Goal: Task Accomplishment & Management: Use online tool/utility

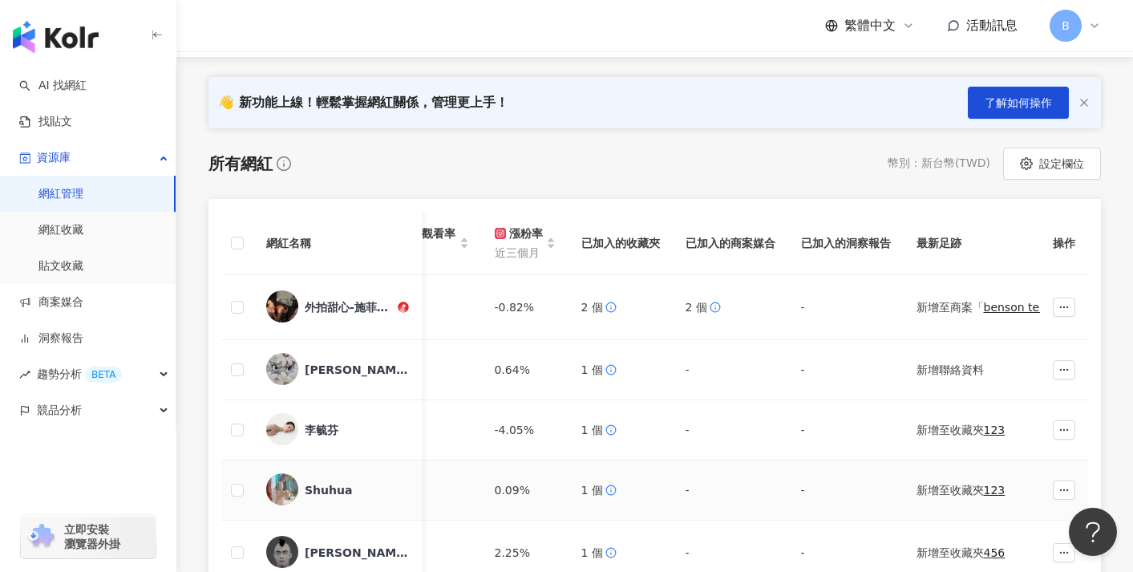
scroll to position [173, 0]
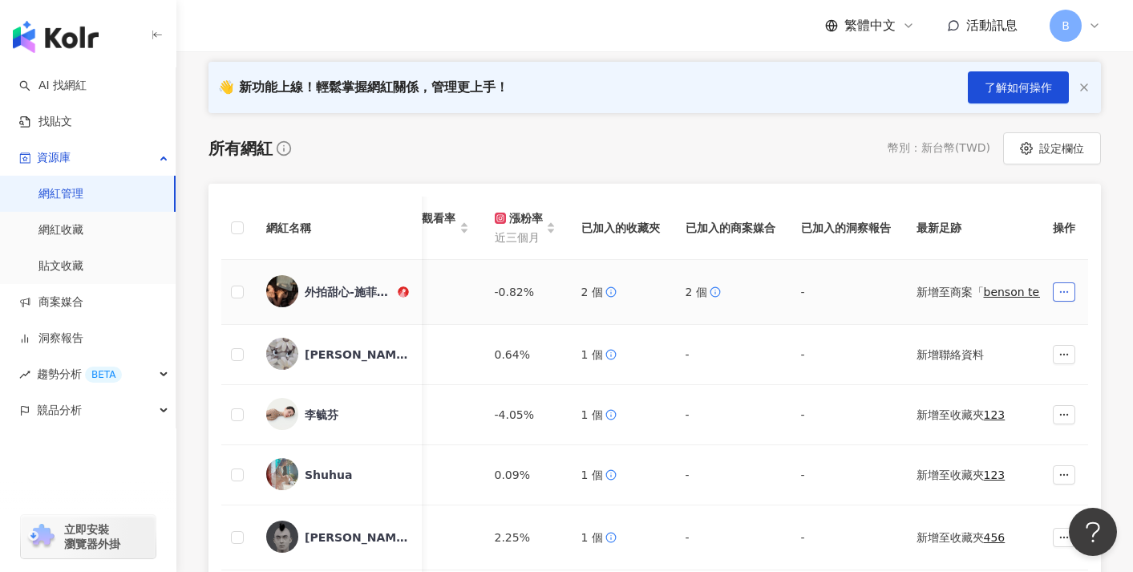
click at [1065, 284] on button "button" at bounding box center [1064, 291] width 22 height 19
click at [1037, 352] on span "加入商案媒合" at bounding box center [1028, 356] width 67 height 13
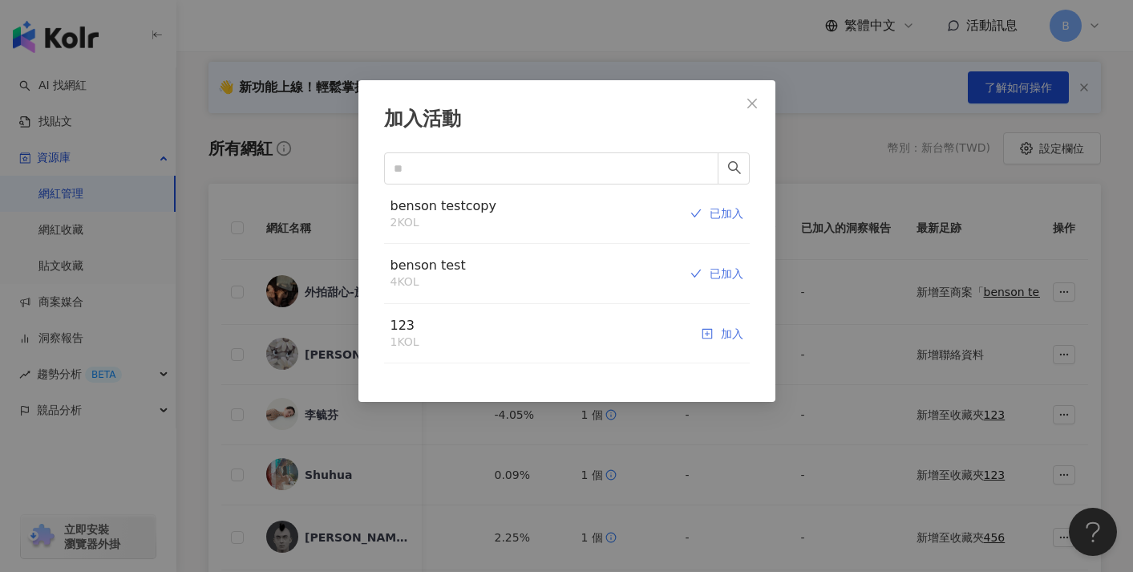
click at [713, 328] on div "加入" at bounding box center [723, 334] width 42 height 34
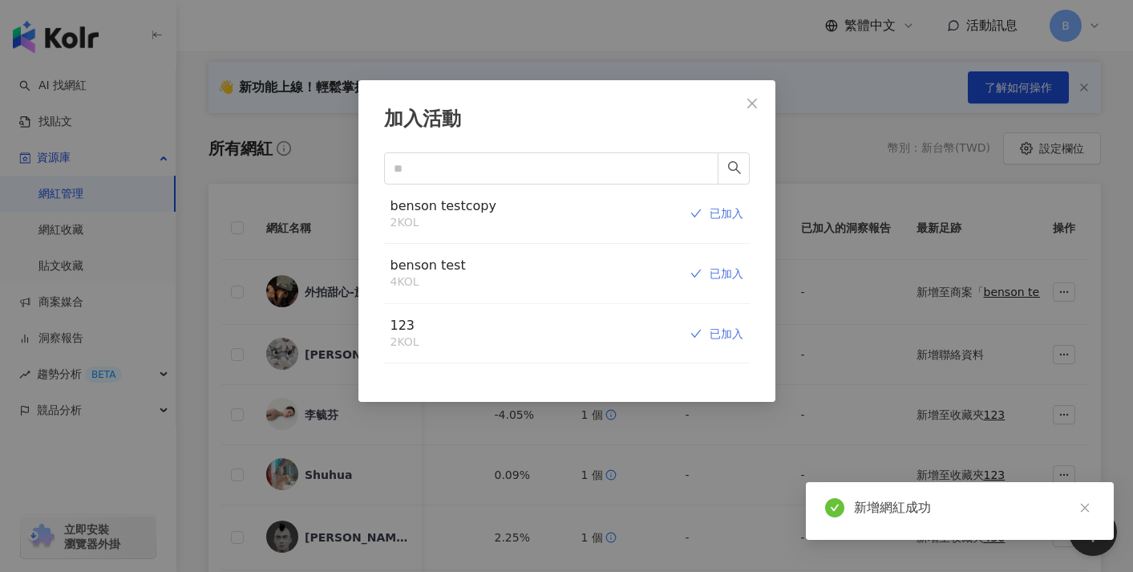
click at [886, 193] on div "加入活動 benson testcopy 2 KOL 已加入 benson test 4 KOL 已加入 123 2 KOL 已加入 Cancel OK" at bounding box center [566, 286] width 1133 height 572
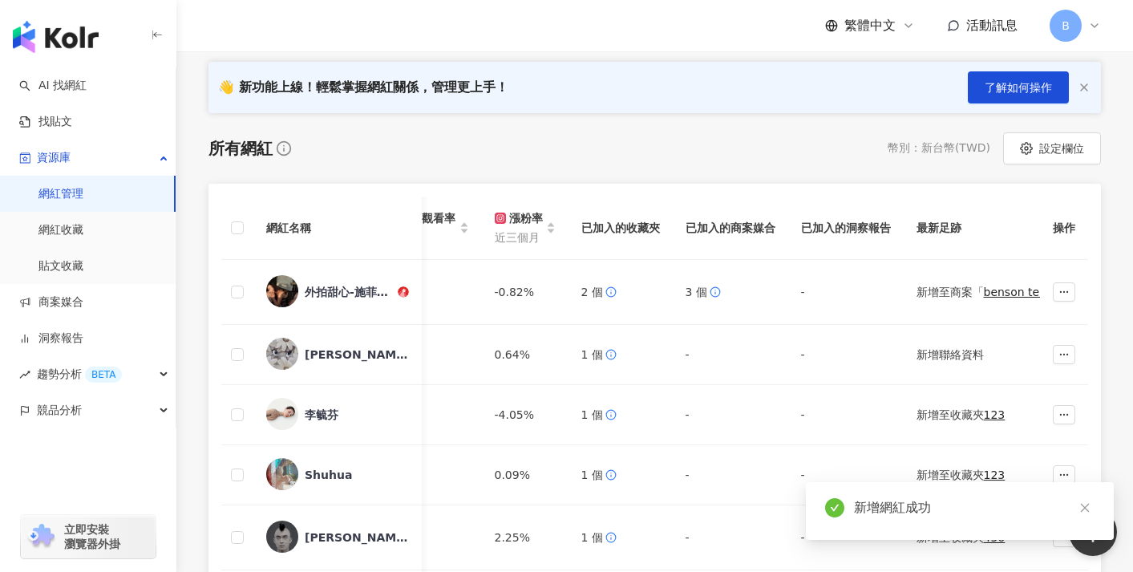
click at [655, 148] on div "所有網紅 幣別 ： 新台幣 ( TWD ) 設定欄位" at bounding box center [655, 148] width 893 height 32
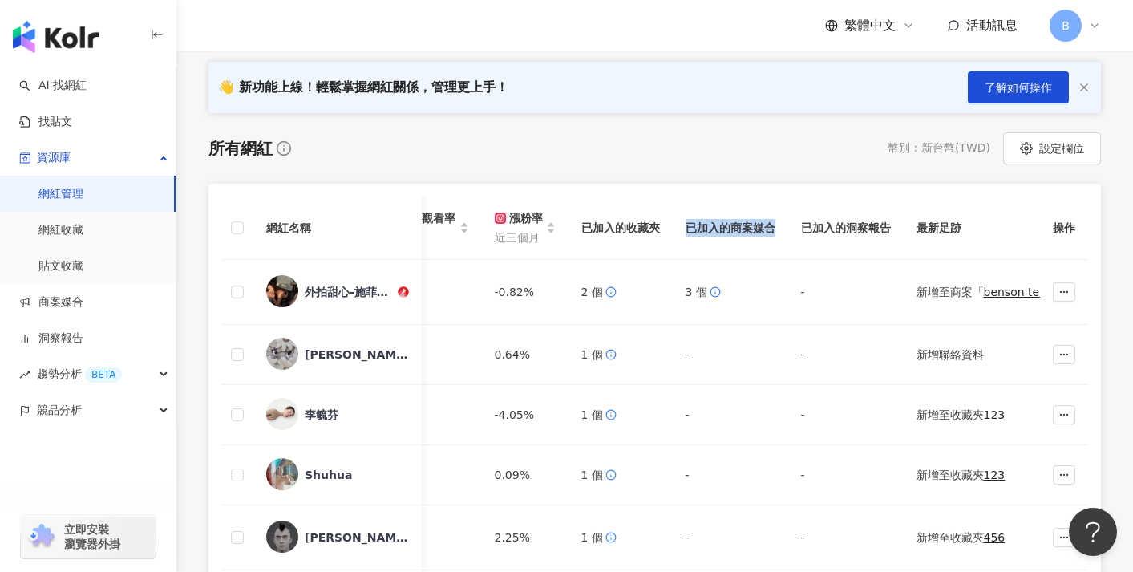
drag, startPoint x: 536, startPoint y: 225, endPoint x: 625, endPoint y: 230, distance: 89.2
click at [673, 230] on th "已加入的商案媒合" at bounding box center [731, 228] width 116 height 63
copy th "已加入的商案媒合"
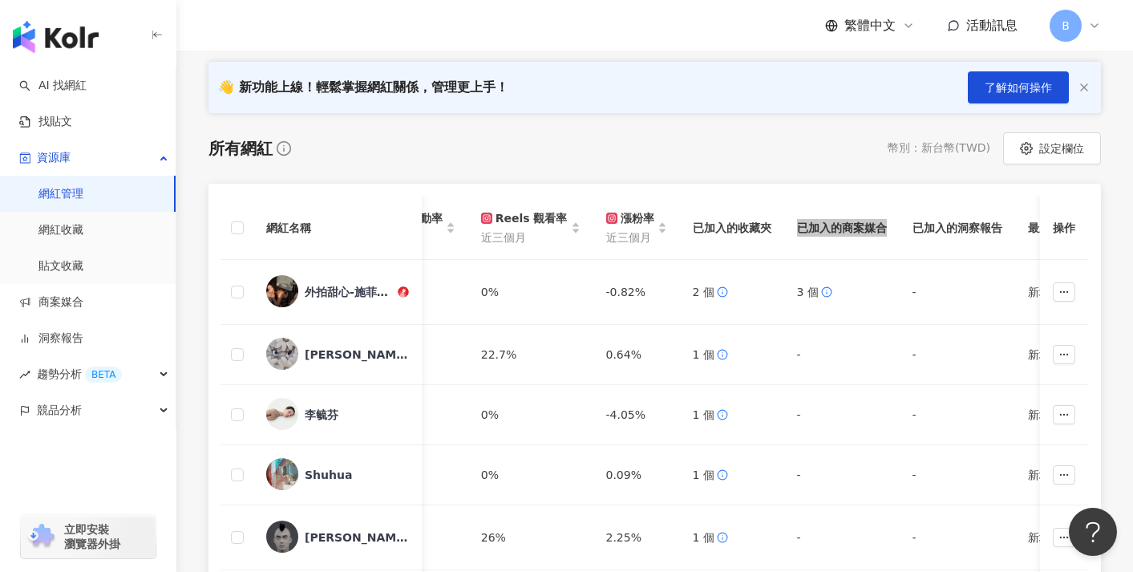
scroll to position [0, 1436]
